Goal: Communication & Community: Ask a question

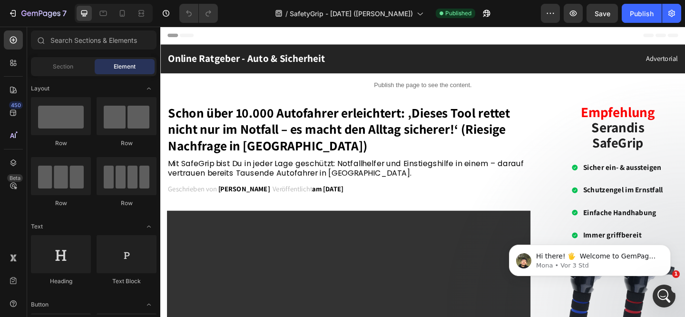
click at [661, 276] on body "Hi there! 🖐️ ​﻿ ﻿Welcome to GemPages Customer Support! Mona at your service. My…" at bounding box center [589, 257] width 183 height 59
click at [661, 294] on icon "Intercom-Nachrichtendienst öffnen" at bounding box center [663, 295] width 16 height 16
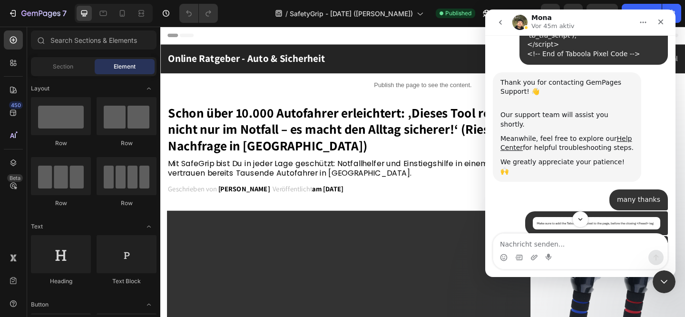
scroll to position [551, 0]
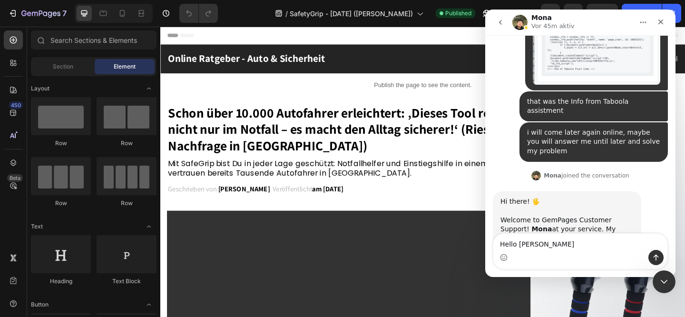
type textarea "Hello Mona"
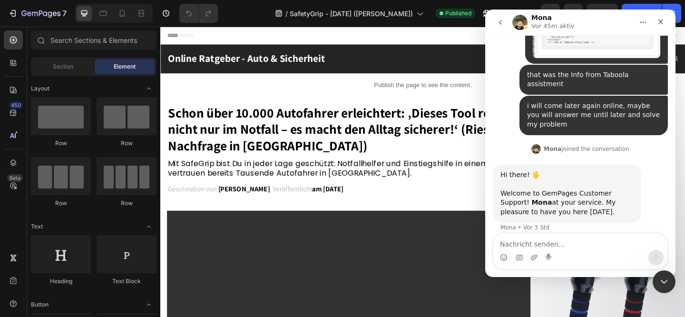
scroll to position [579, 0]
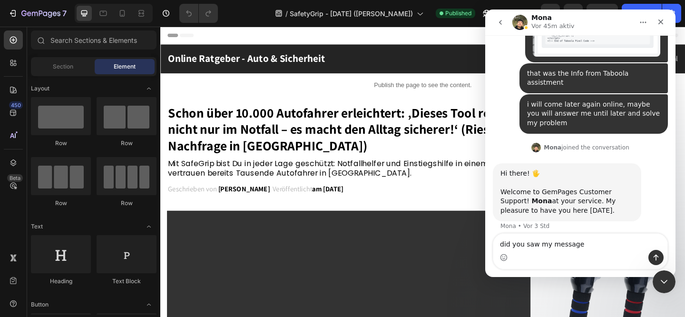
type textarea "did you saw my message?"
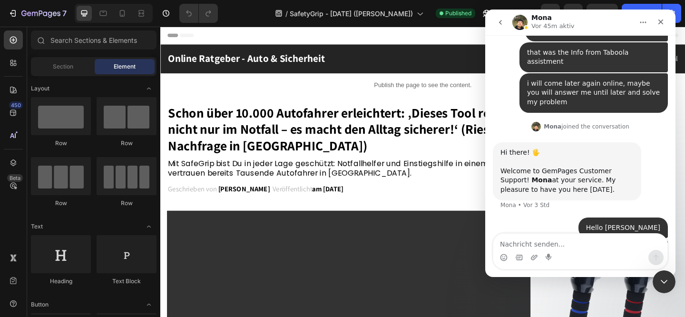
scroll to position [601, 0]
click at [503, 22] on icon "go back" at bounding box center [500, 23] width 8 height 8
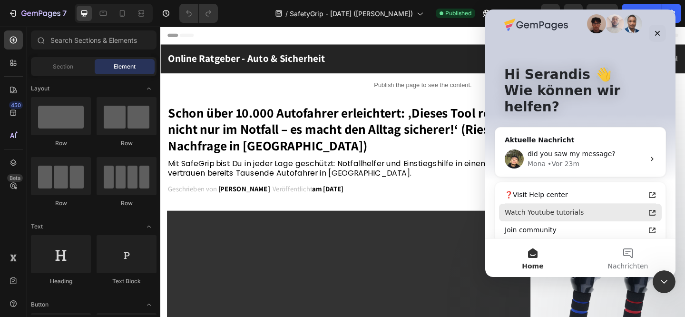
scroll to position [0, 0]
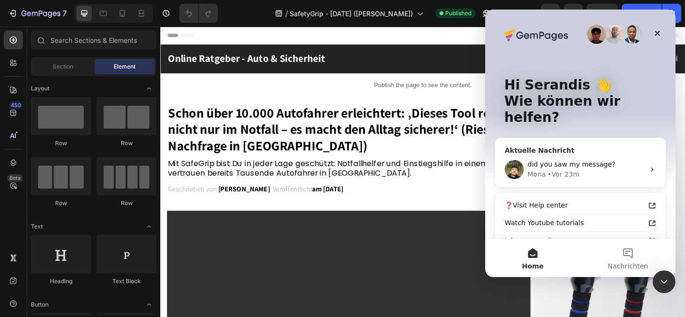
click at [590, 169] on div "Mona • Vor 23m" at bounding box center [585, 174] width 117 height 10
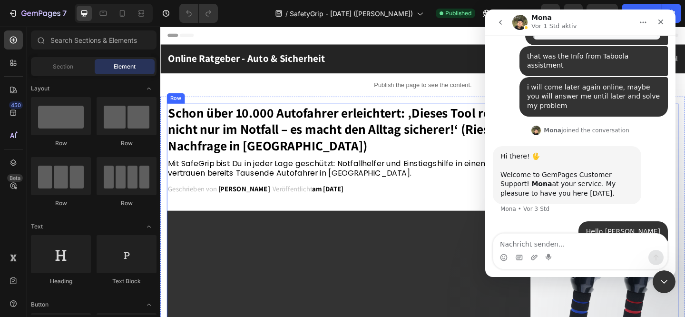
scroll to position [601, 0]
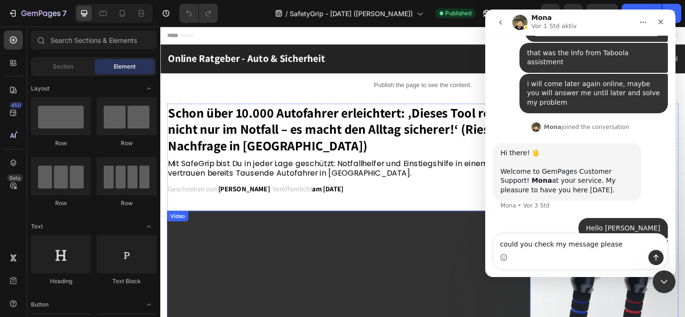
type textarea "could you check my message please?"
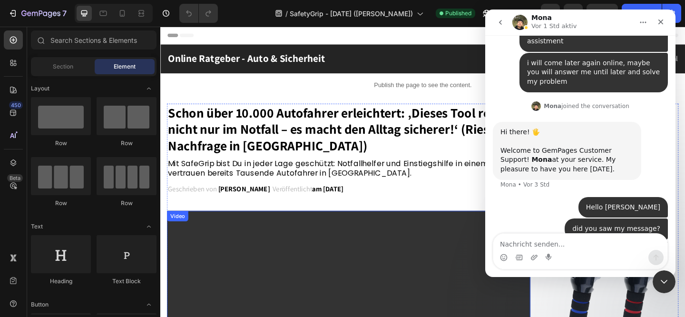
scroll to position [623, 0]
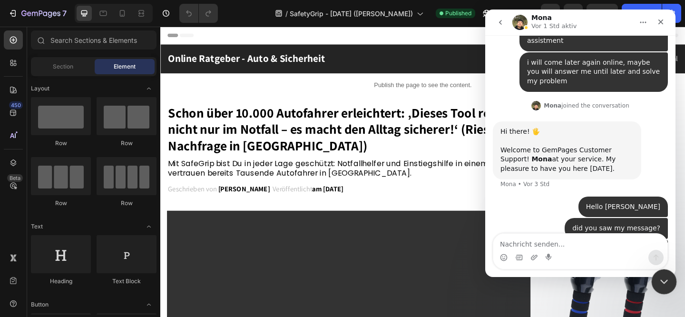
click at [661, 280] on icon "Intercom-Nachrichtendienst schließen" at bounding box center [662, 279] width 11 height 11
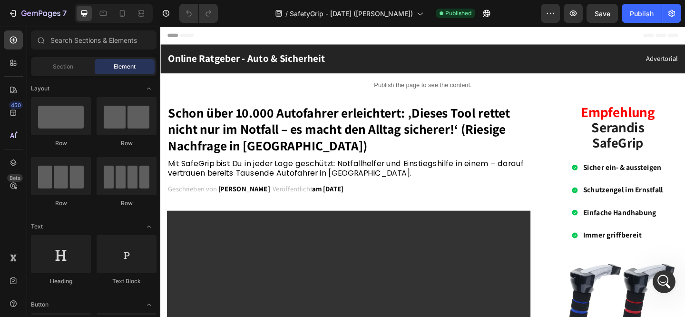
scroll to position [647, 0]
